Goal: Information Seeking & Learning: Learn about a topic

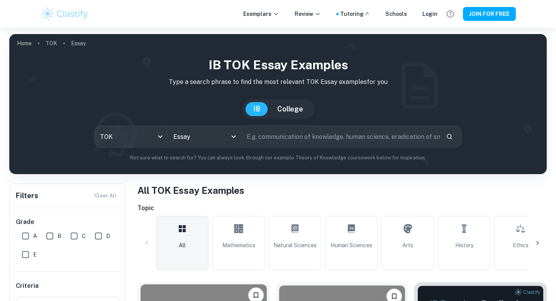
scroll to position [142, 0]
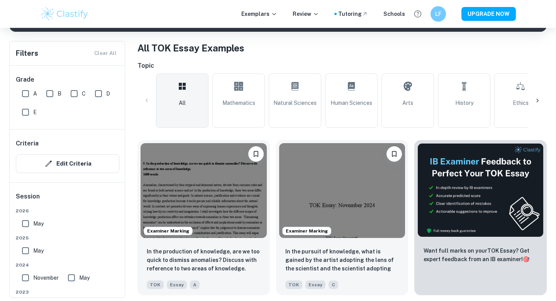
click at [24, 93] on input "A" at bounding box center [25, 93] width 15 height 15
checkbox input "true"
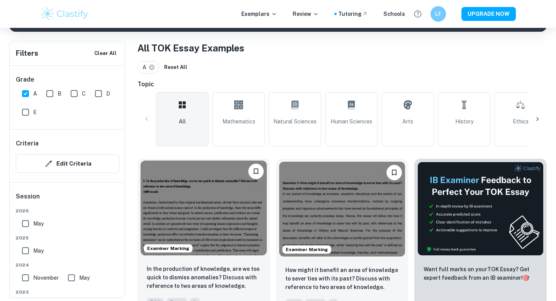
click at [225, 204] on img at bounding box center [204, 207] width 126 height 95
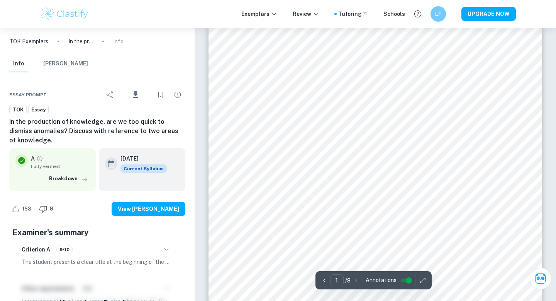
scroll to position [36, 0]
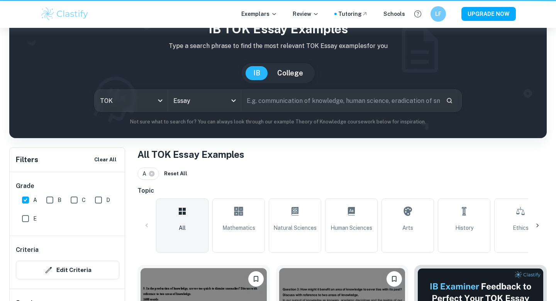
scroll to position [142, 0]
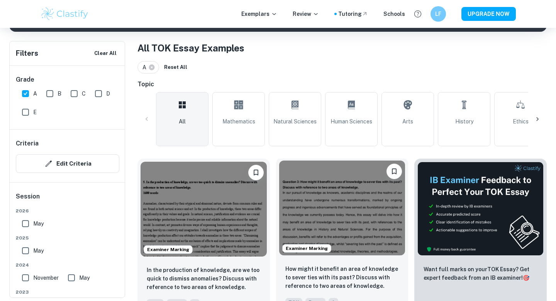
click at [344, 197] on img at bounding box center [342, 207] width 126 height 95
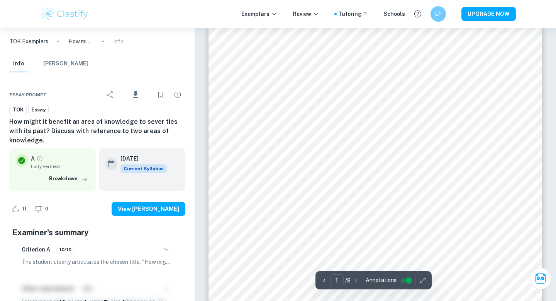
scroll to position [131, 0]
click at [423, 281] on icon "button" at bounding box center [423, 280] width 8 height 8
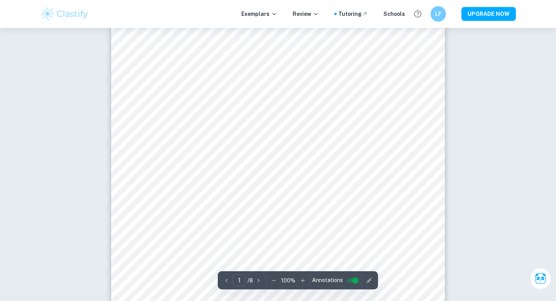
click at [274, 280] on icon "button" at bounding box center [274, 280] width 8 height 8
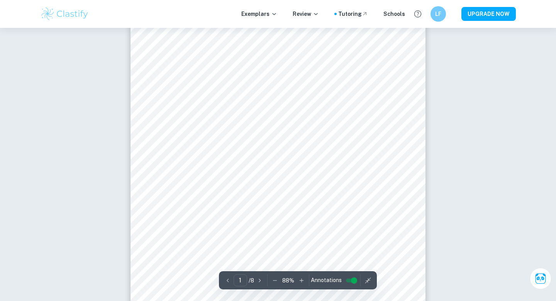
click at [274, 280] on icon "button" at bounding box center [275, 280] width 8 height 8
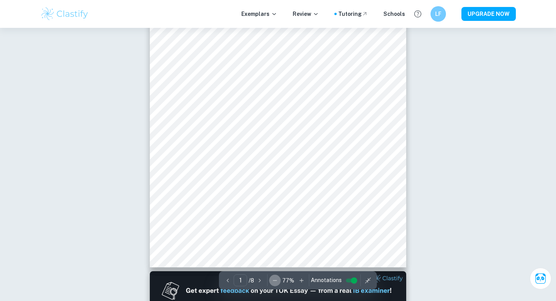
click at [274, 280] on icon "button" at bounding box center [275, 280] width 8 height 8
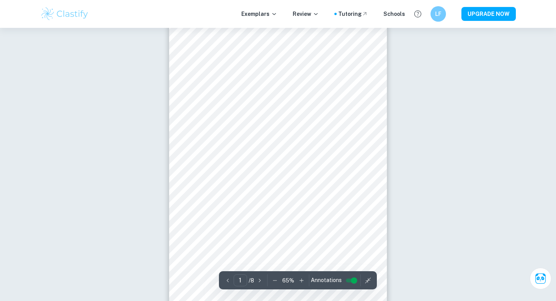
scroll to position [19, 0]
click at [273, 277] on icon "button" at bounding box center [275, 280] width 8 height 8
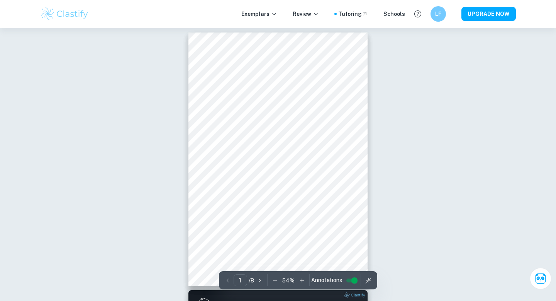
scroll to position [3, 0]
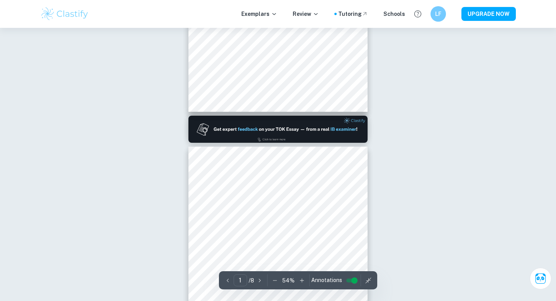
type input "2"
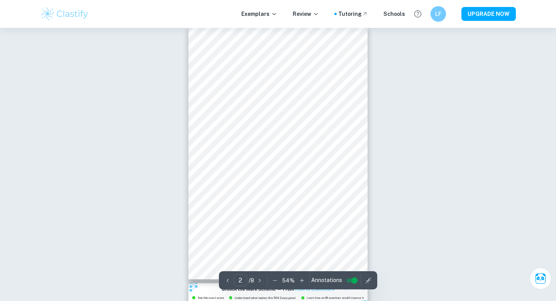
scroll to position [297, 0]
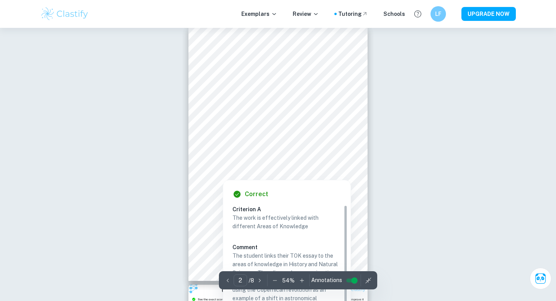
click at [290, 156] on div at bounding box center [279, 159] width 136 height 13
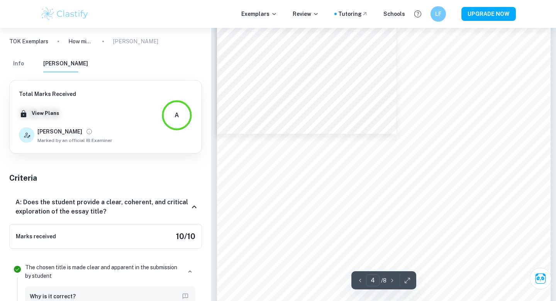
scroll to position [1701, 0]
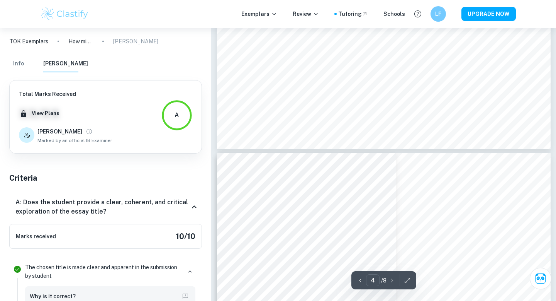
type input "5"
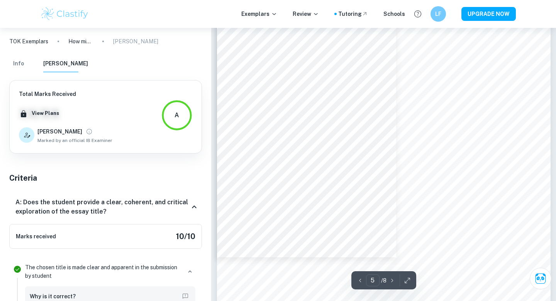
scroll to position [2050, 0]
